Goal: Obtain resource: Download file/media

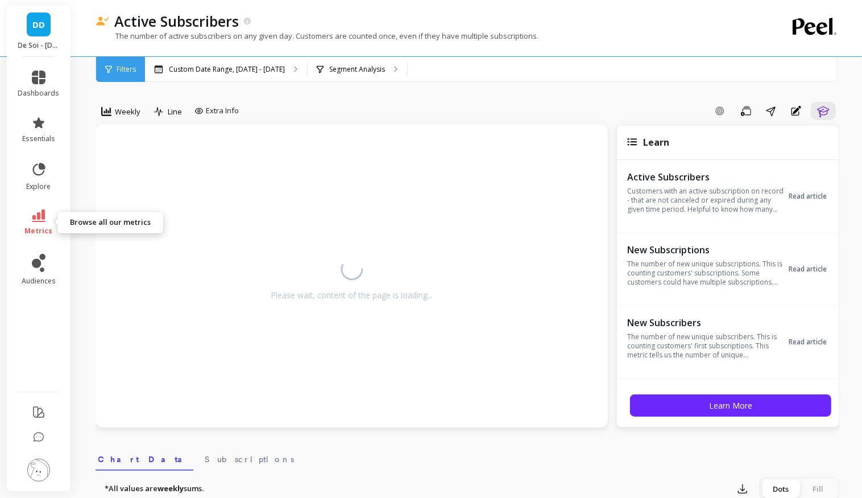
click at [46, 221] on link "metrics" at bounding box center [39, 222] width 42 height 26
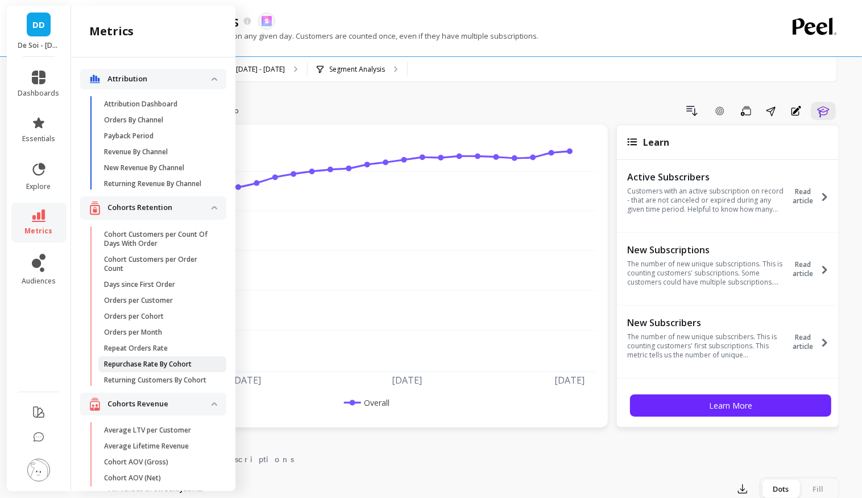
click at [137, 361] on p "Repurchase Rate By Cohort" at bounding box center [148, 363] width 88 height 9
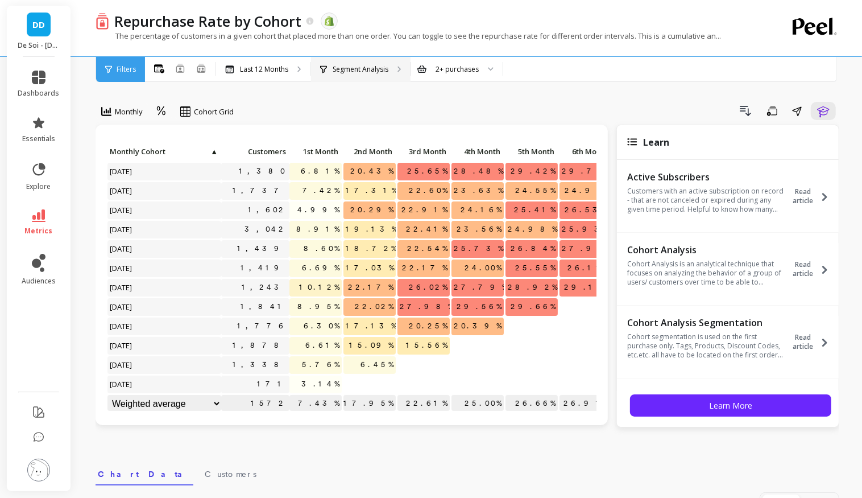
click at [397, 70] on icon at bounding box center [399, 69] width 4 height 6
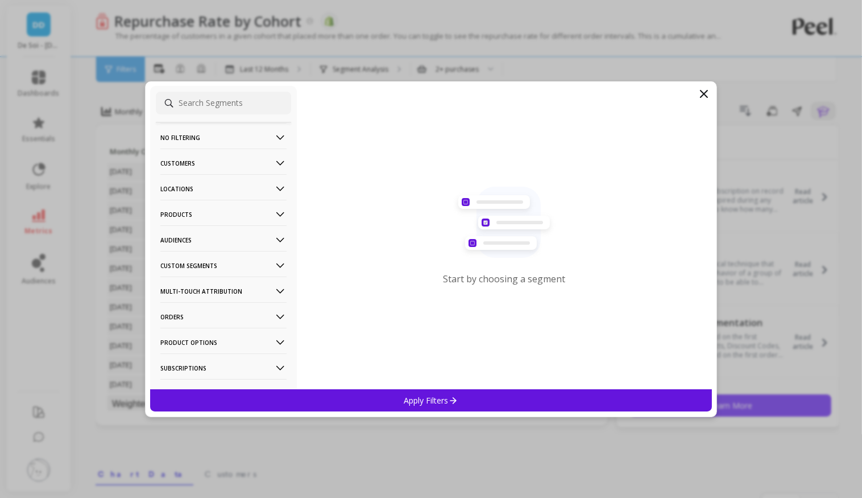
click at [286, 262] on Segments-icon at bounding box center [280, 265] width 13 height 13
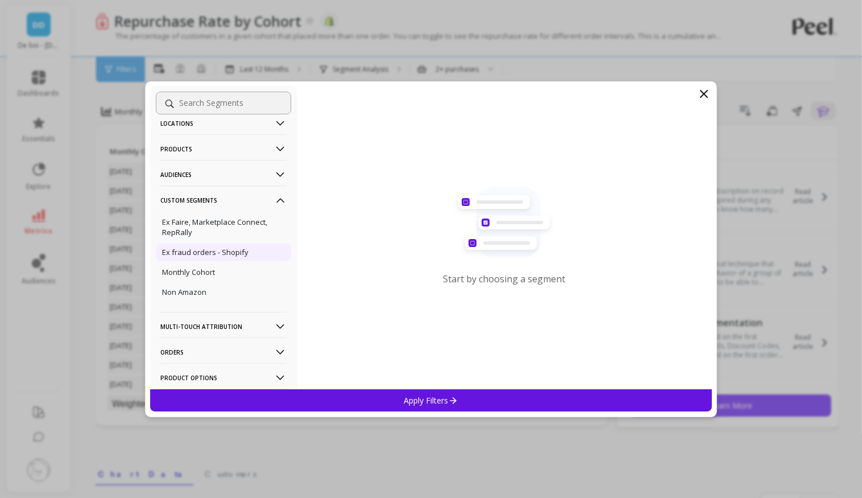
scroll to position [64, 0]
click at [256, 256] on div "Ex fraud orders - Shopify" at bounding box center [223, 254] width 135 height 18
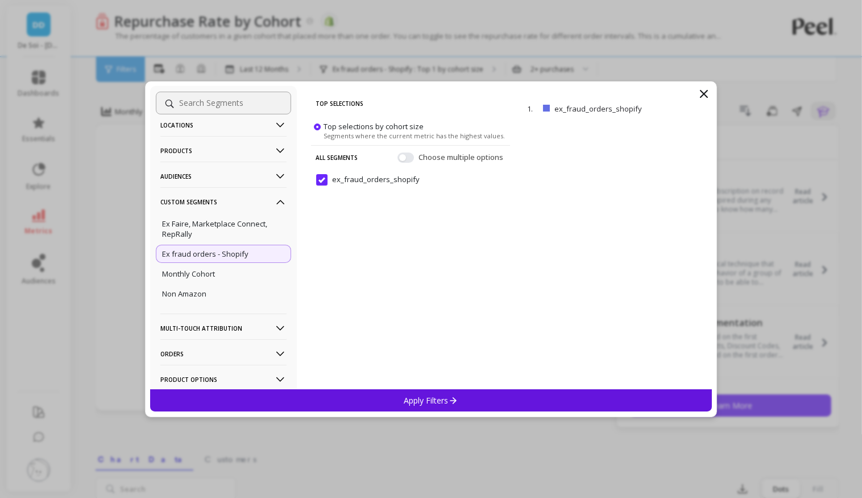
click at [425, 396] on p "Apply Filters" at bounding box center [431, 400] width 54 height 11
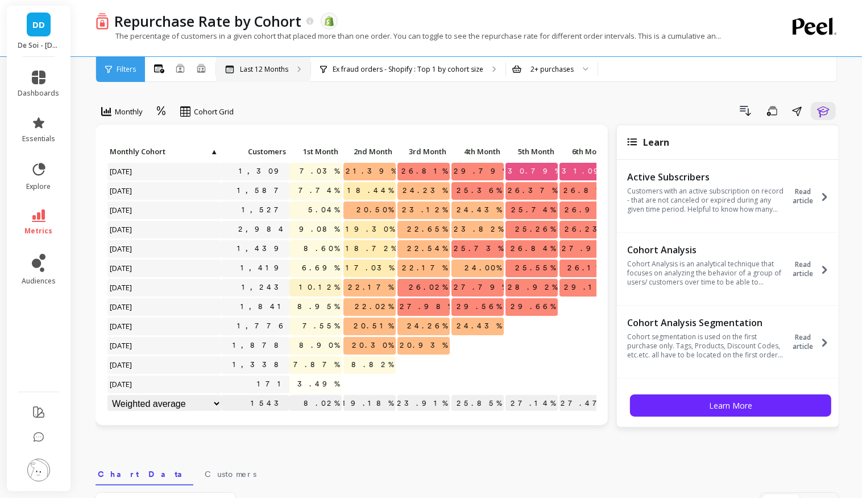
click at [263, 69] on p "Last 12 Months" at bounding box center [264, 69] width 48 height 9
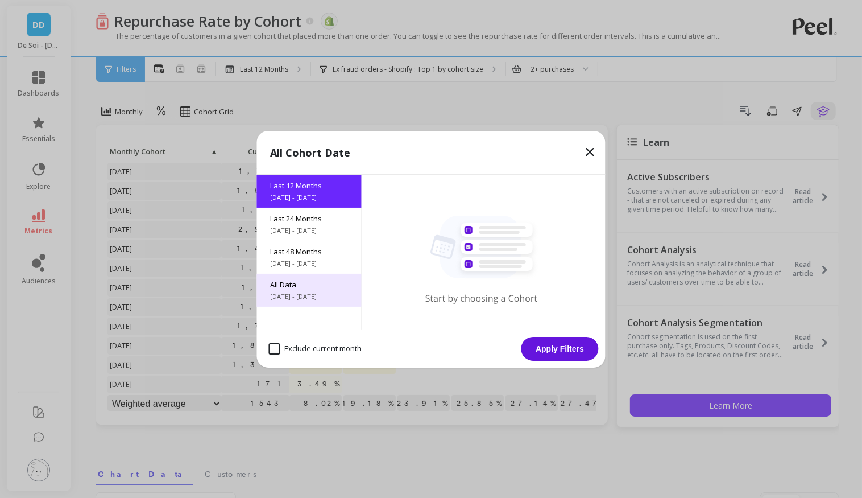
click at [303, 281] on span "All Data" at bounding box center [309, 284] width 77 height 10
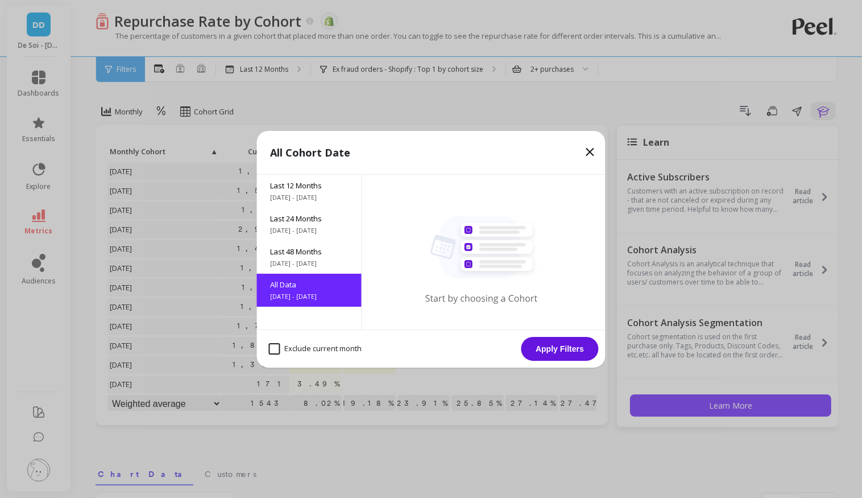
click at [316, 355] on div "Exclude current month" at bounding box center [315, 349] width 103 height 22
checkbox month "true"
click at [574, 349] on button "Apply Filters" at bounding box center [559, 349] width 77 height 24
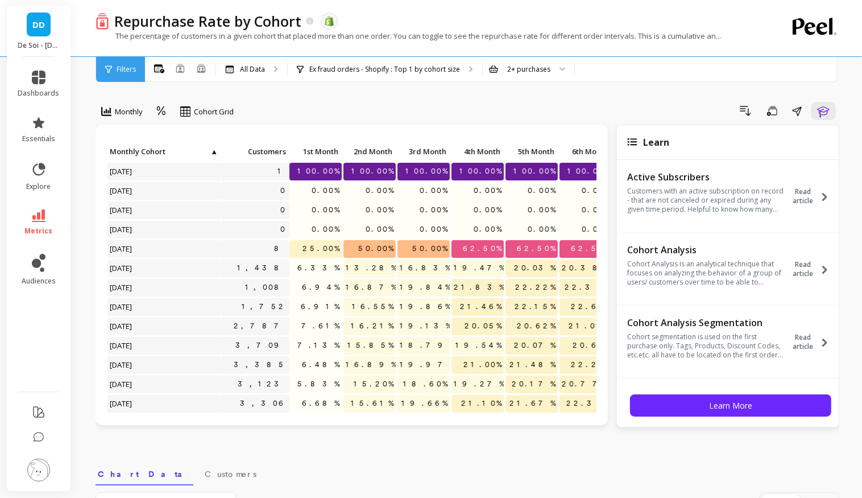
click at [366, 107] on div "Drill Down Save Share Learn" at bounding box center [541, 111] width 598 height 18
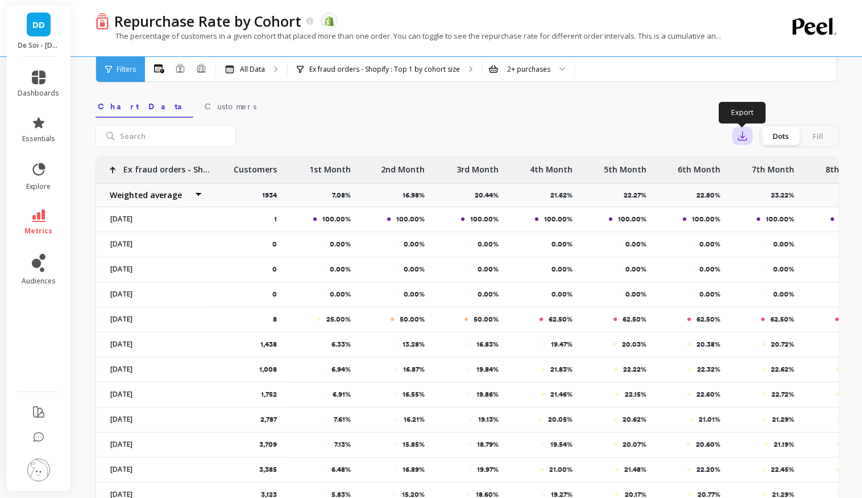
click at [747, 138] on icon "button" at bounding box center [742, 135] width 11 height 11
click at [768, 168] on span "CSV" at bounding box center [764, 166] width 16 height 11
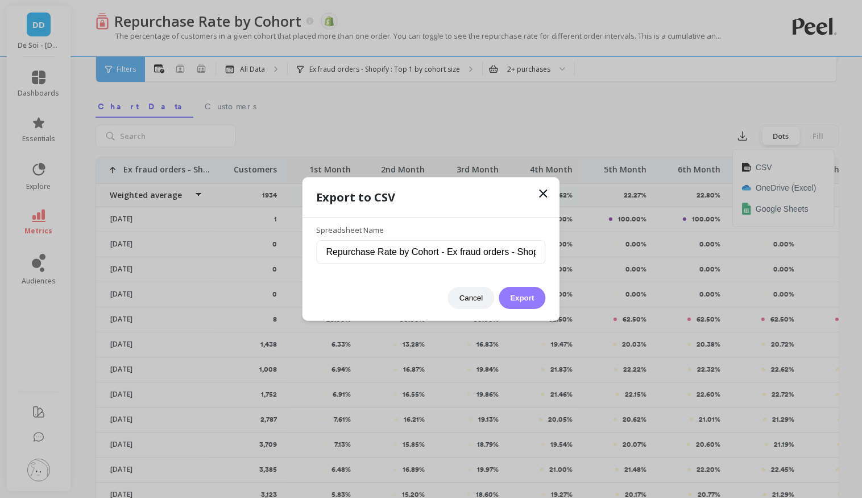
click at [520, 295] on button "Export" at bounding box center [522, 298] width 47 height 22
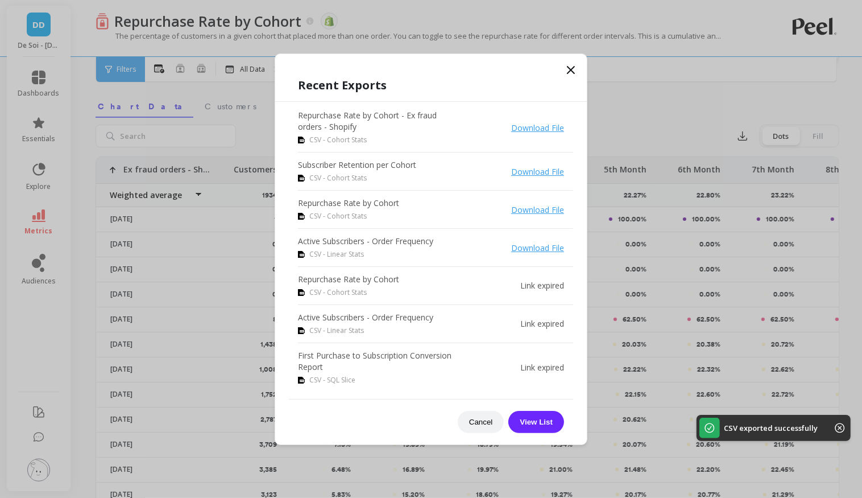
click at [567, 68] on icon at bounding box center [571, 70] width 14 height 14
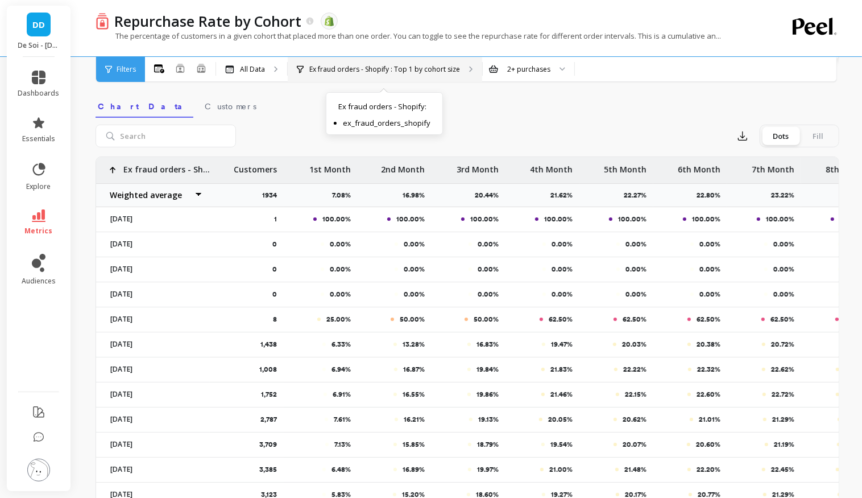
click at [342, 72] on p "Ex fraud orders - Shopify : Top 1 by cohort size" at bounding box center [384, 69] width 151 height 9
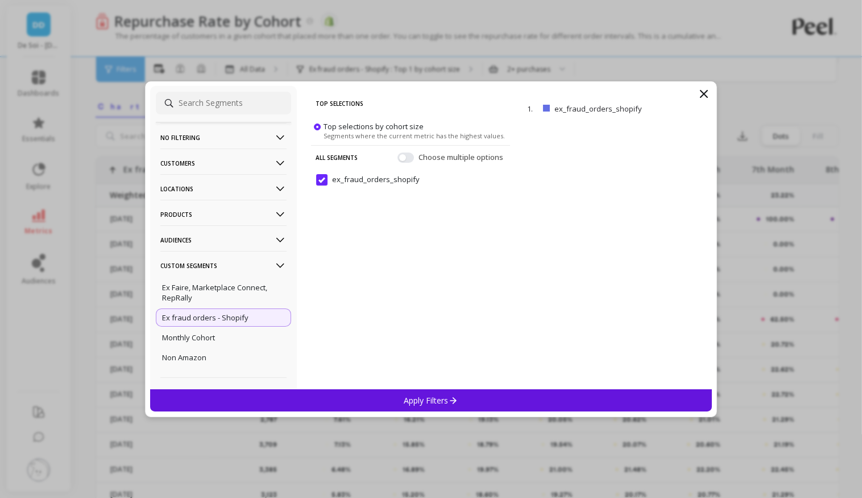
click at [324, 181] on input "ex_fraud_orders_shopify" at bounding box center [367, 179] width 103 height 11
click at [397, 390] on div "Apply Filters" at bounding box center [431, 400] width 562 height 22
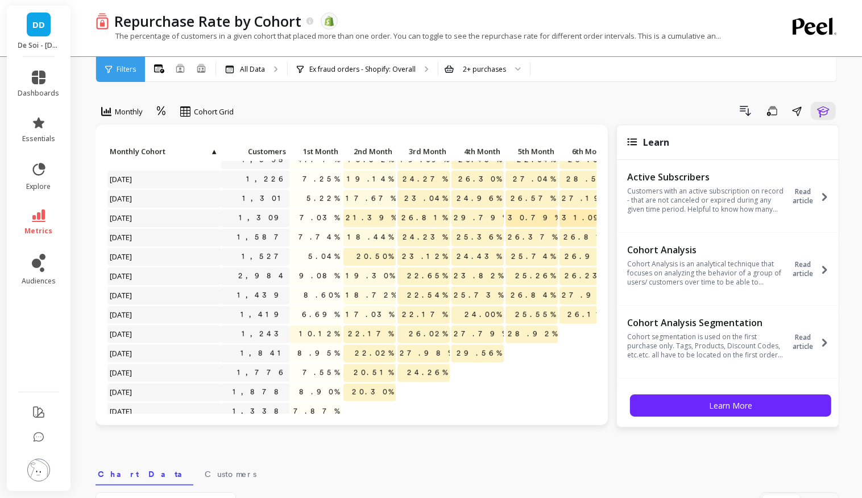
scroll to position [715, 0]
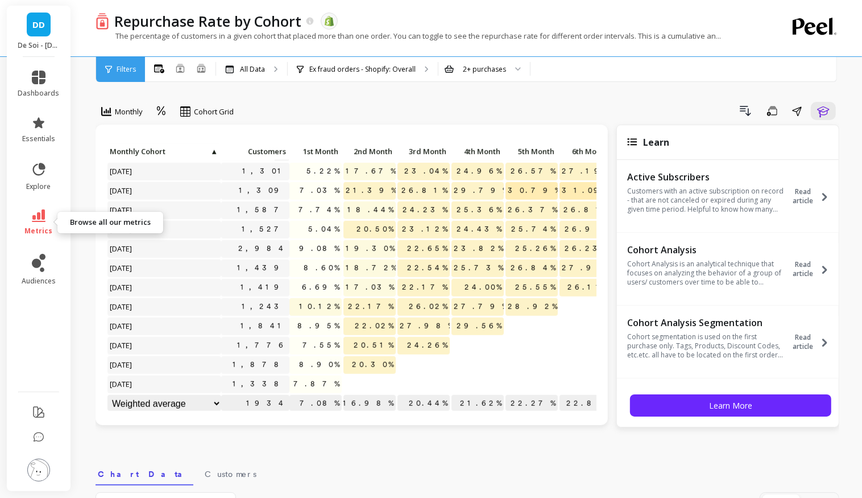
click at [36, 218] on icon at bounding box center [39, 215] width 14 height 13
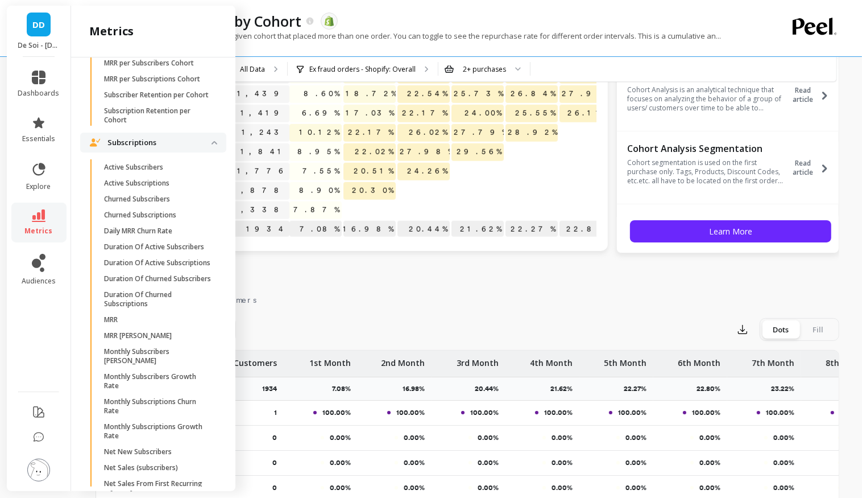
scroll to position [3140, 0]
click at [137, 158] on link "Active Subscribers" at bounding box center [162, 166] width 128 height 16
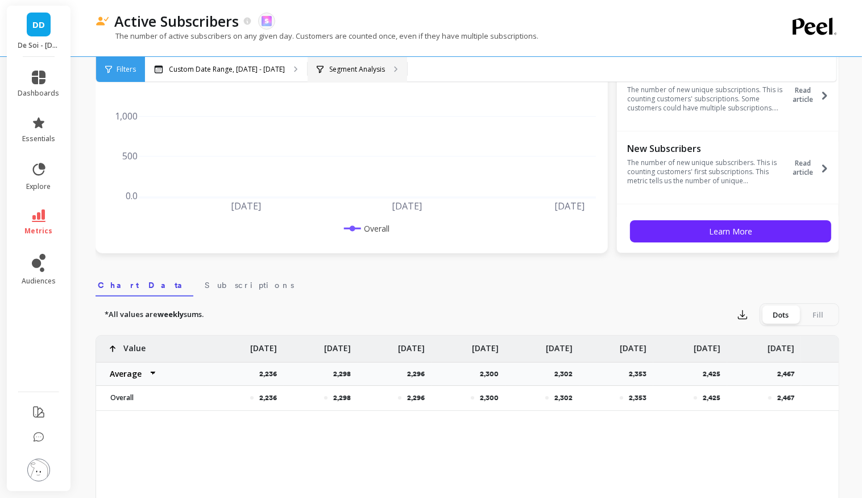
click at [317, 71] on div "Segment Analysis" at bounding box center [351, 69] width 68 height 9
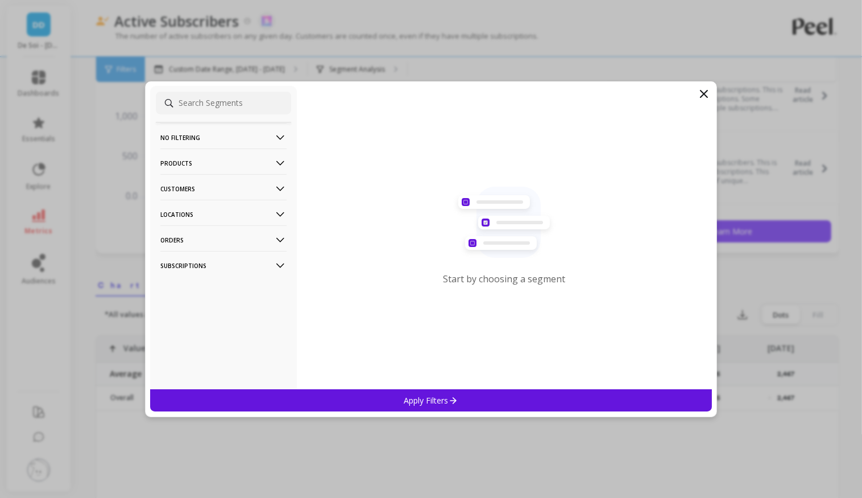
click at [240, 262] on p "Subscriptions" at bounding box center [223, 265] width 126 height 29
click at [208, 347] on p "Order Frequency" at bounding box center [191, 347] width 59 height 10
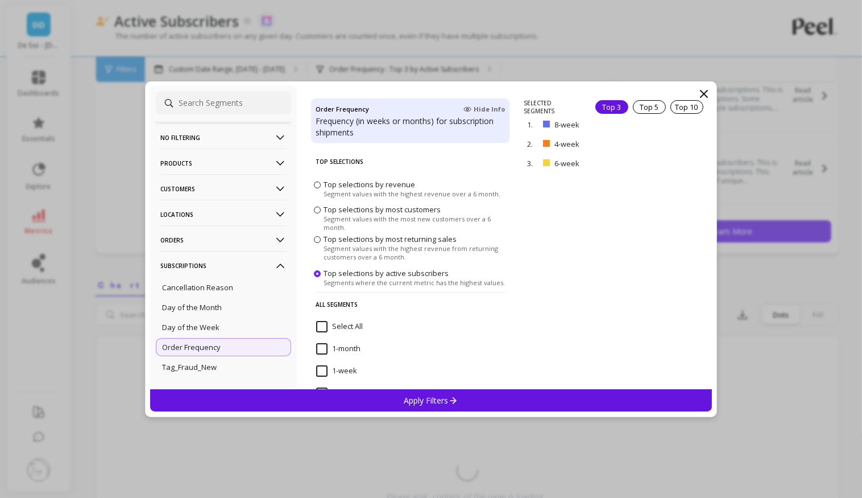
click at [324, 327] on input "Select All" at bounding box center [339, 326] width 47 height 11
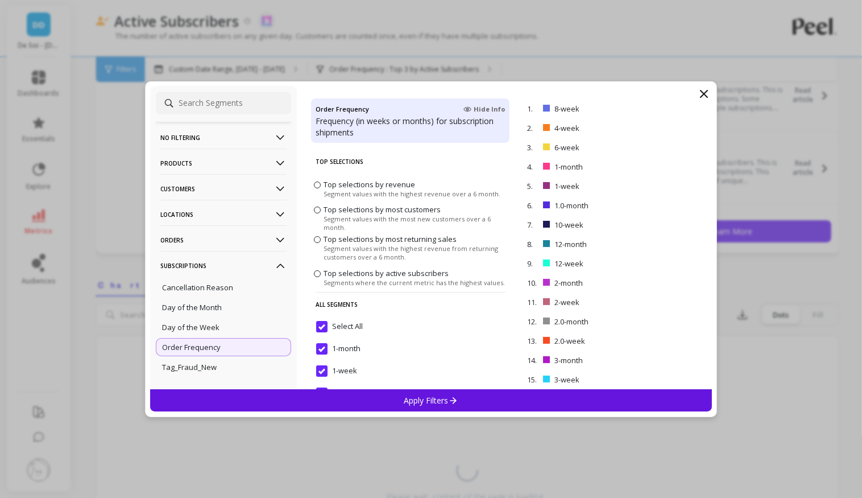
click at [428, 397] on p "Apply Filters" at bounding box center [431, 400] width 54 height 11
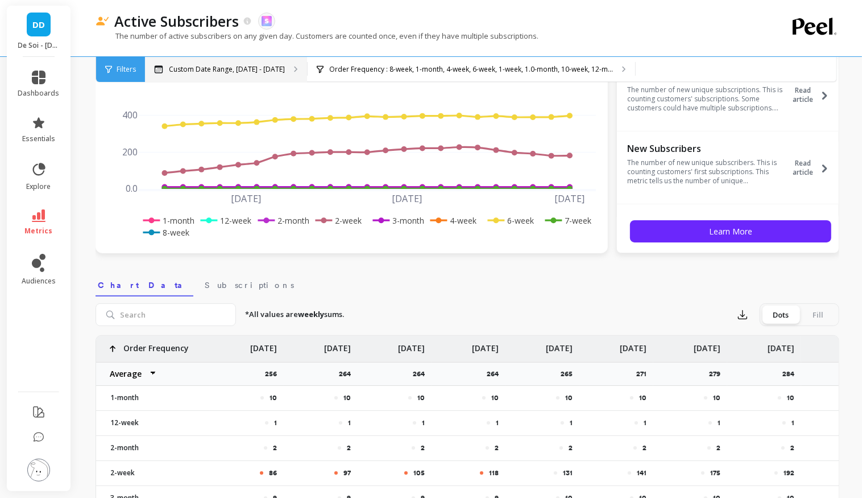
click at [180, 67] on p "Custom Date Range, [DATE] - [DATE]" at bounding box center [227, 69] width 116 height 9
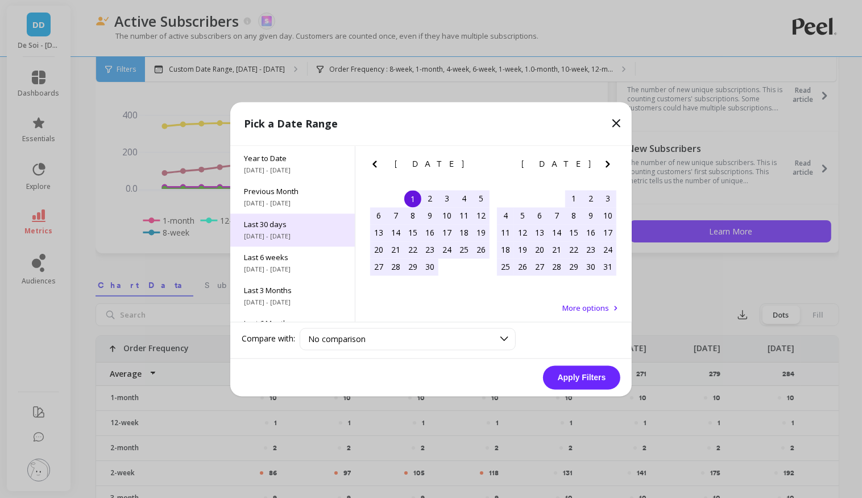
scroll to position [23, 0]
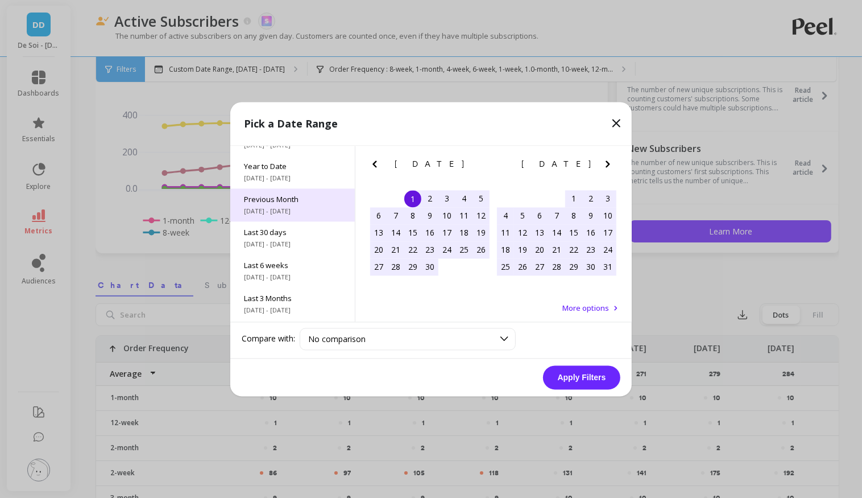
click at [283, 202] on span "Previous Month" at bounding box center [292, 199] width 97 height 10
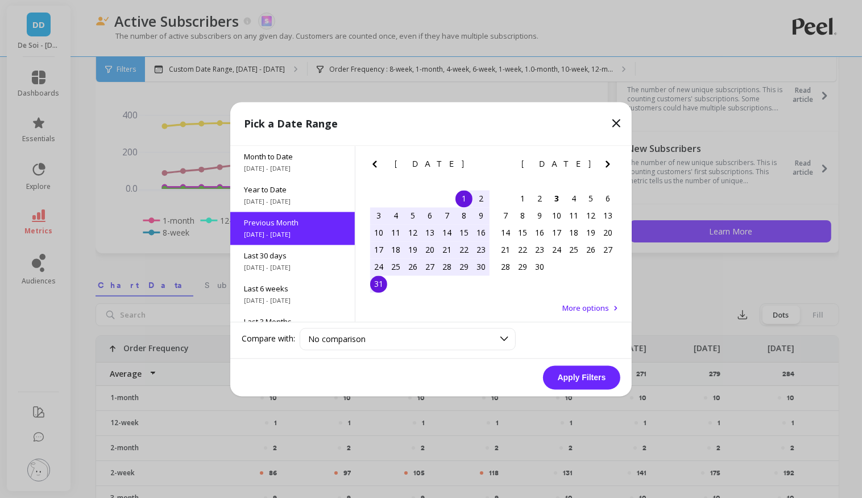
scroll to position [0, 0]
click at [587, 376] on button "Apply Filters" at bounding box center [581, 377] width 77 height 24
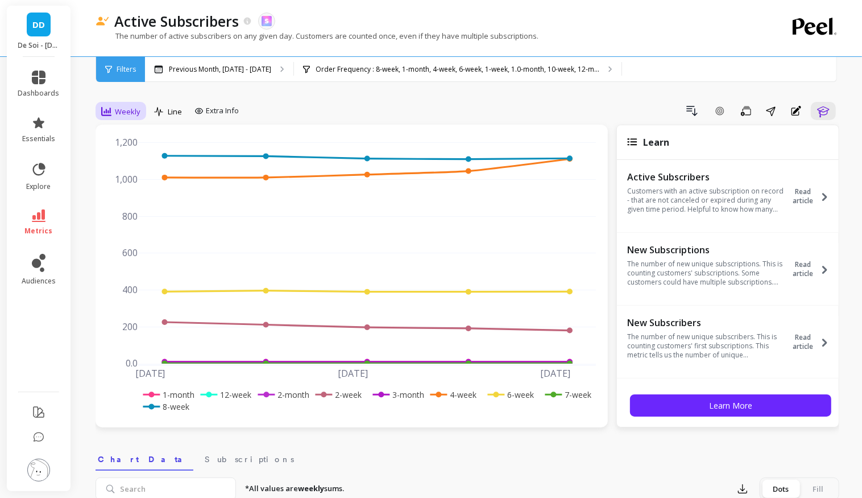
click at [112, 107] on div "Weekly" at bounding box center [120, 112] width 39 height 14
click at [137, 197] on div "Monthly" at bounding box center [137, 202] width 65 height 11
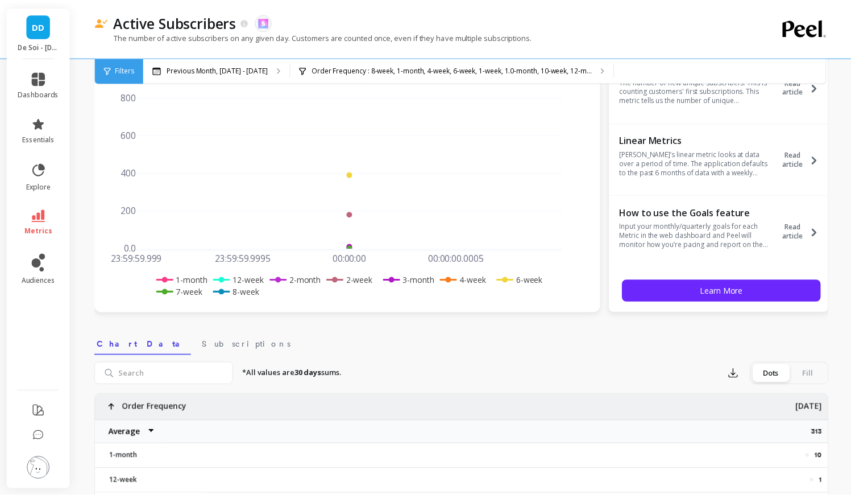
scroll to position [117, 0]
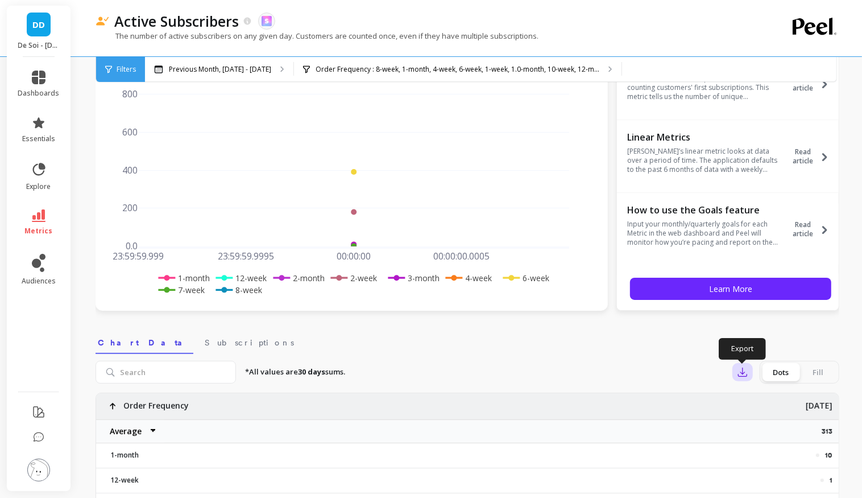
click at [740, 368] on icon "button" at bounding box center [742, 371] width 11 height 11
click at [772, 400] on span "CSV" at bounding box center [764, 402] width 16 height 11
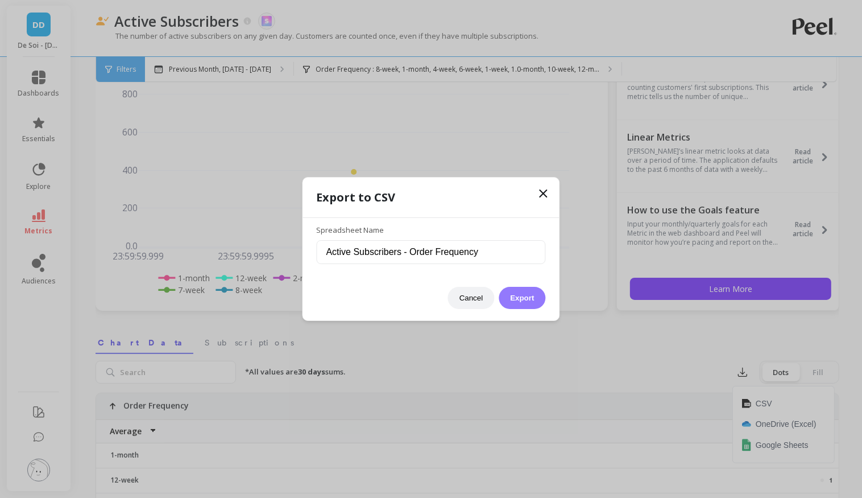
click at [527, 299] on button "Export" at bounding box center [522, 298] width 47 height 22
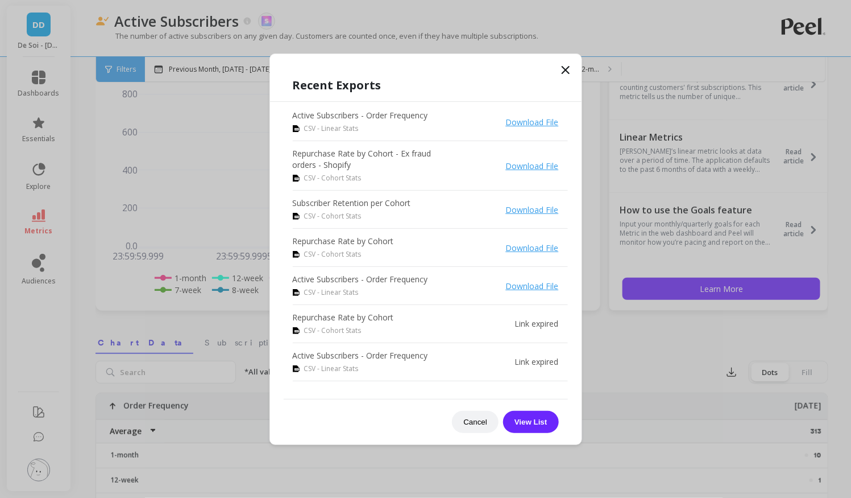
click at [565, 67] on icon at bounding box center [566, 70] width 14 height 14
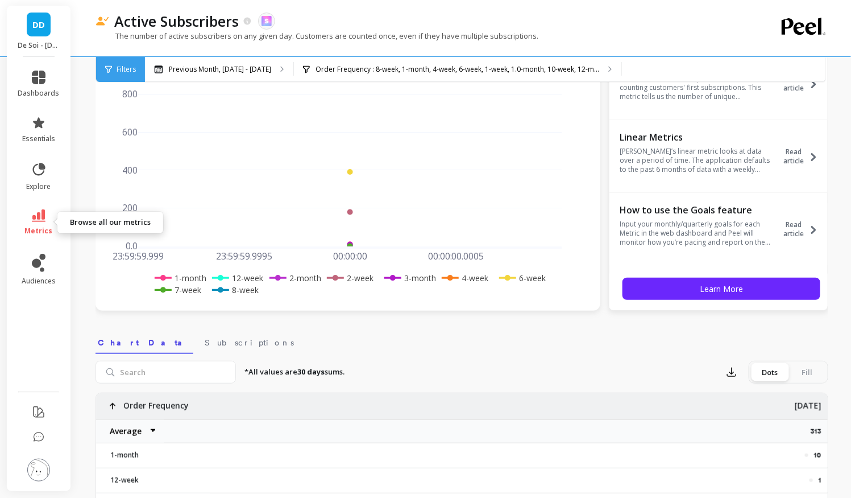
click at [36, 226] on span "metrics" at bounding box center [39, 230] width 28 height 9
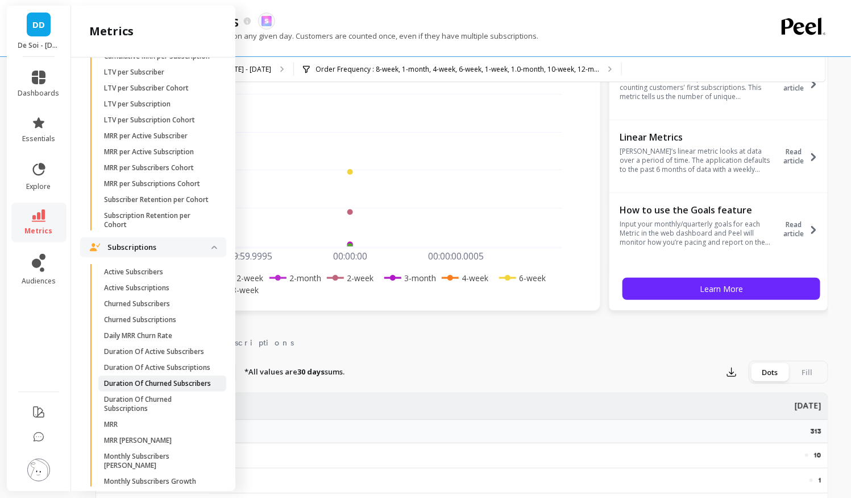
scroll to position [3027, 0]
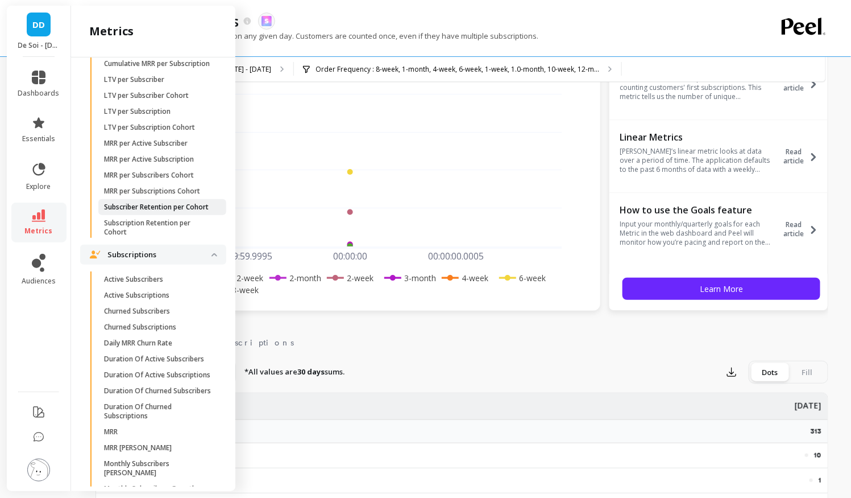
click at [157, 207] on p "Subscriber Retention per Cohort" at bounding box center [156, 206] width 105 height 9
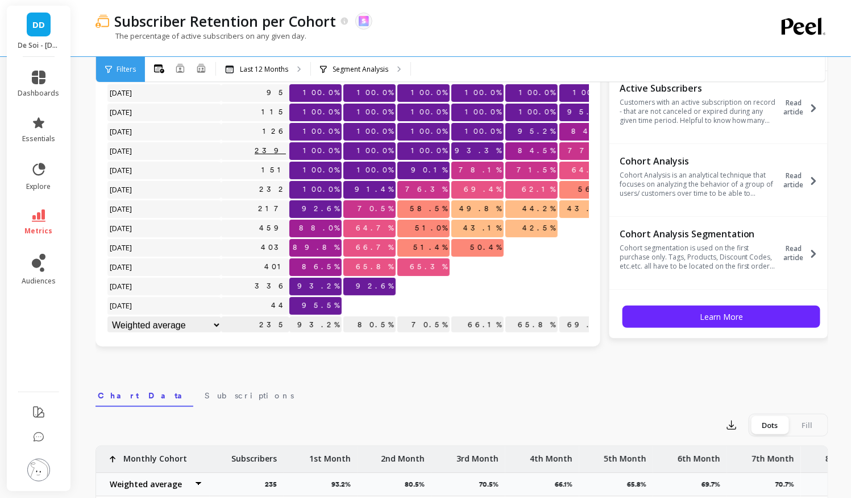
scroll to position [73, 0]
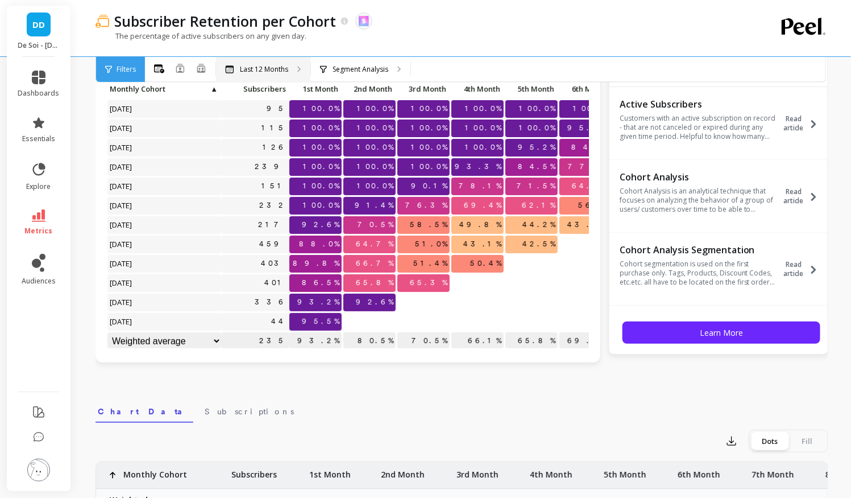
click at [254, 65] on p "Last 12 Months" at bounding box center [264, 69] width 48 height 9
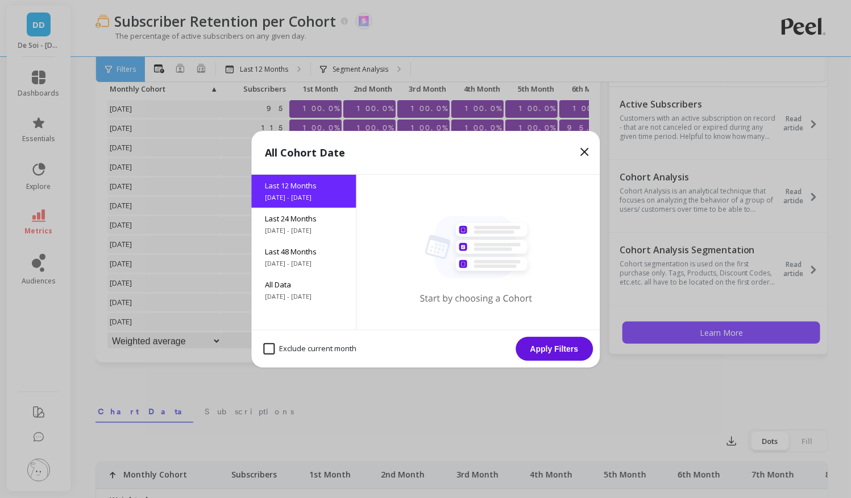
click at [292, 351] on month "Exclude current month" at bounding box center [309, 348] width 93 height 11
checkbox month "true"
click at [582, 349] on button "Apply Filters" at bounding box center [554, 349] width 77 height 24
